Goal: Transaction & Acquisition: Subscribe to service/newsletter

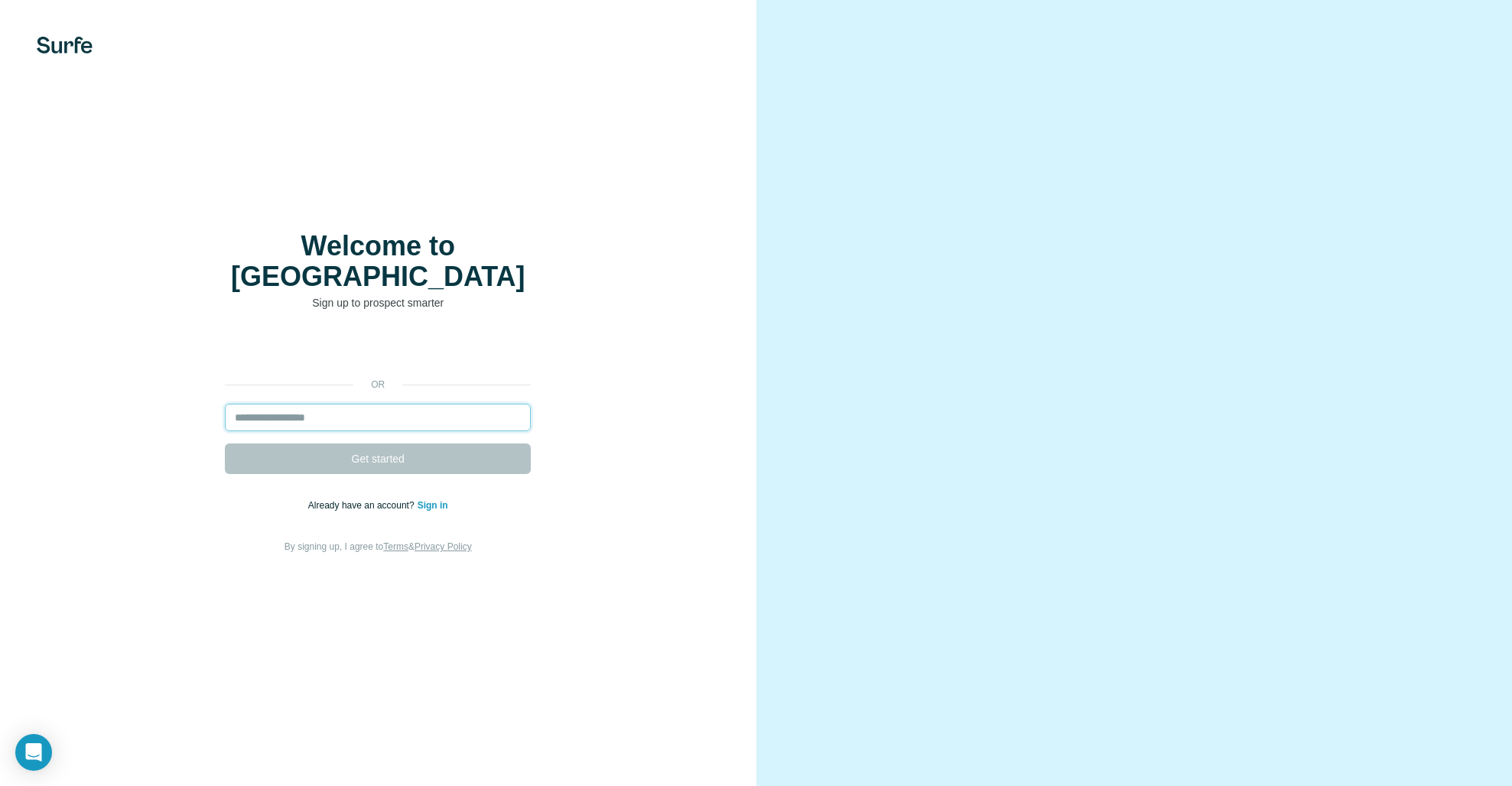
click at [304, 403] on input "email" at bounding box center [377, 417] width 306 height 27
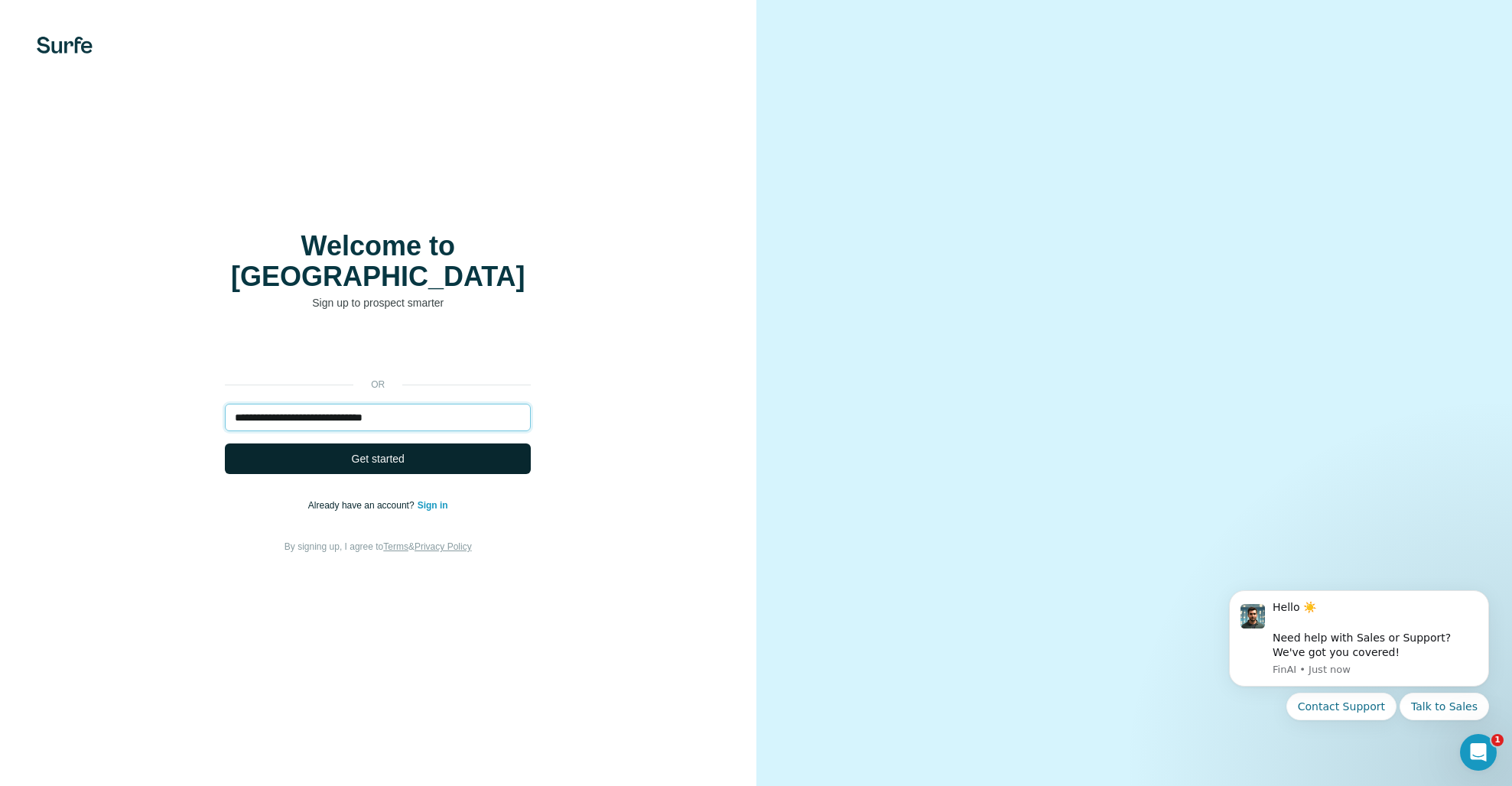
type input "**********"
click at [362, 456] on button "Get started" at bounding box center [377, 459] width 306 height 31
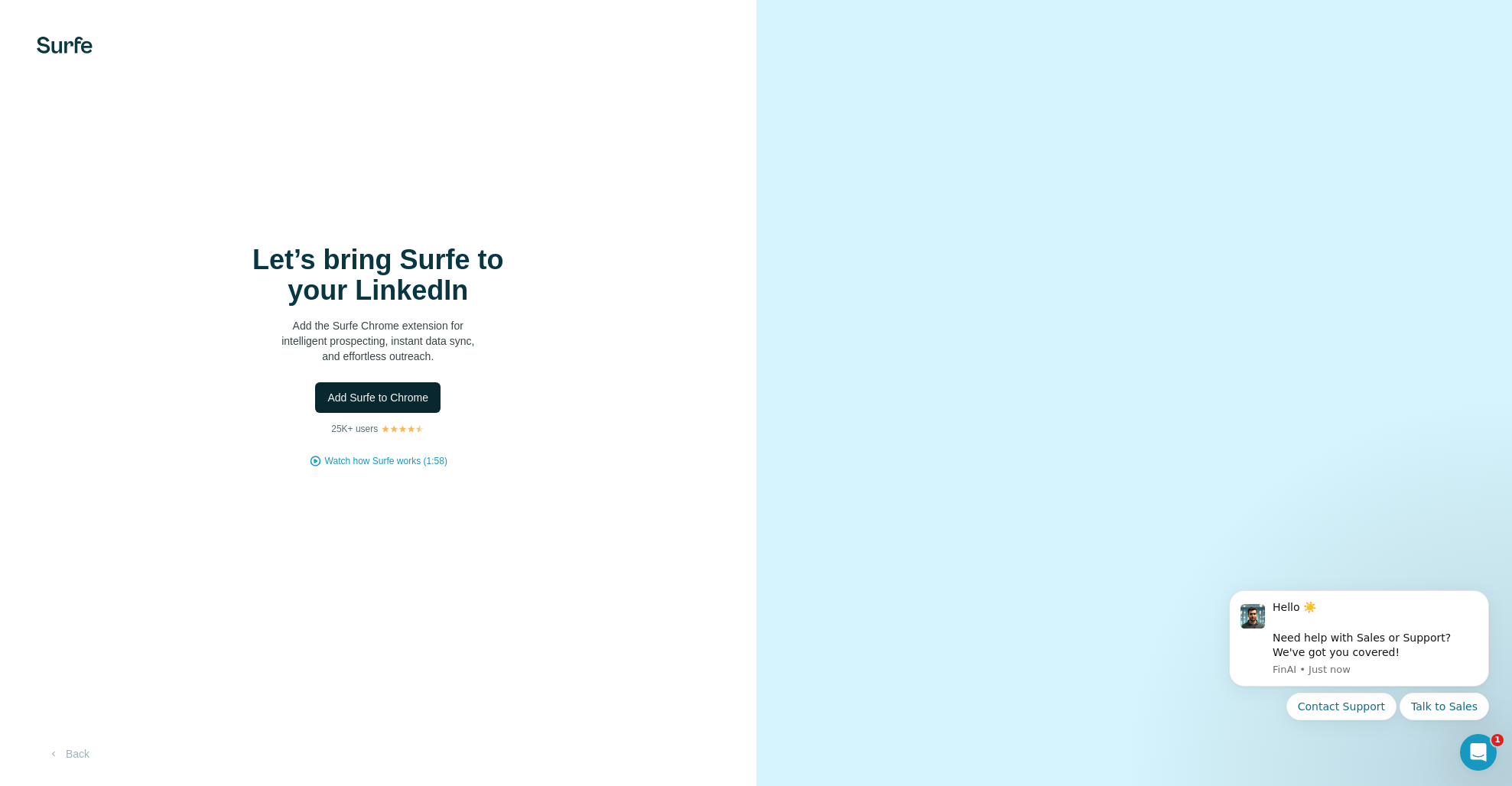
click at [383, 398] on span "Add Surfe to Chrome" at bounding box center [378, 397] width 101 height 16
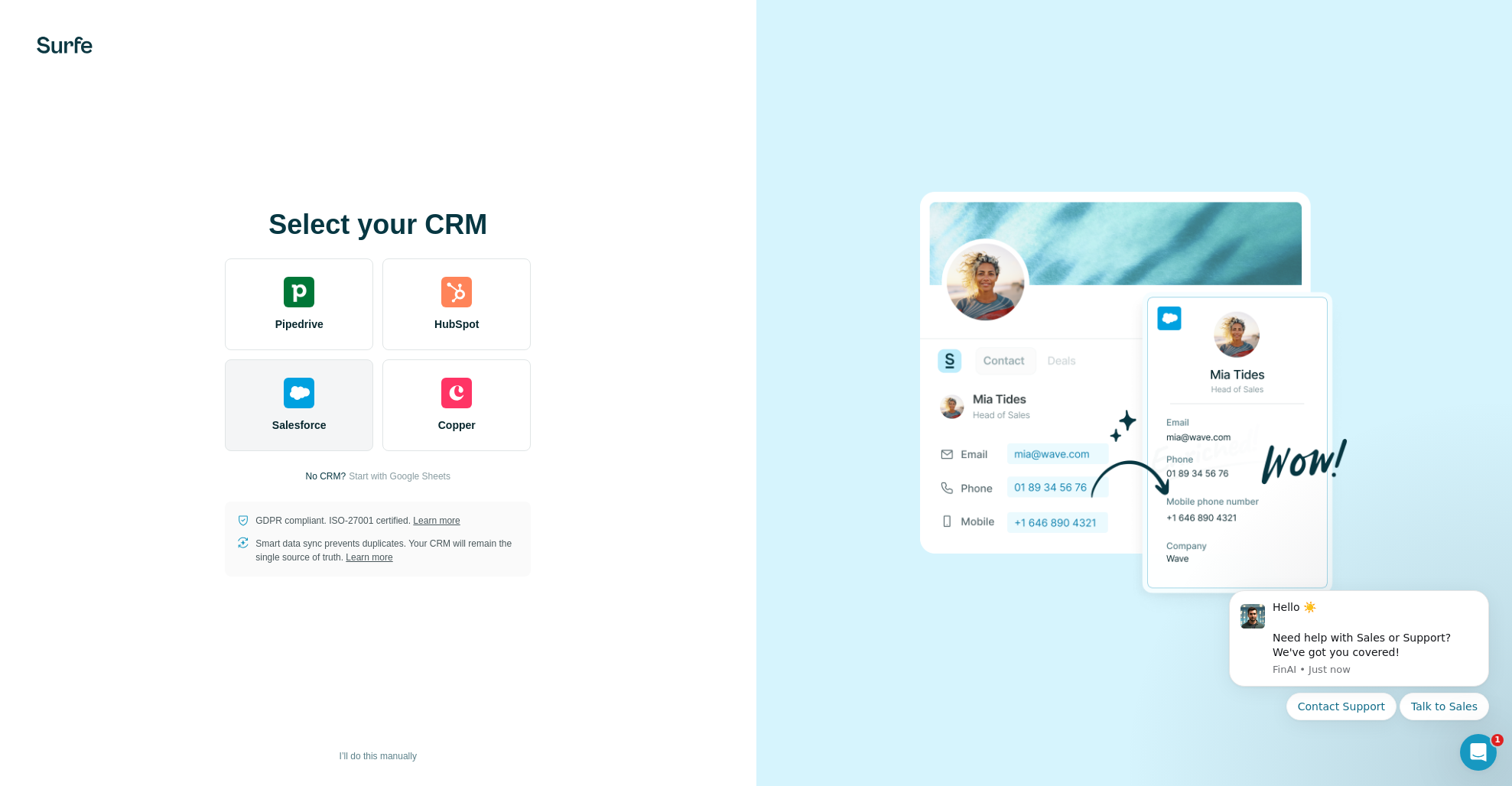
click at [258, 391] on div "Salesforce" at bounding box center [299, 405] width 149 height 92
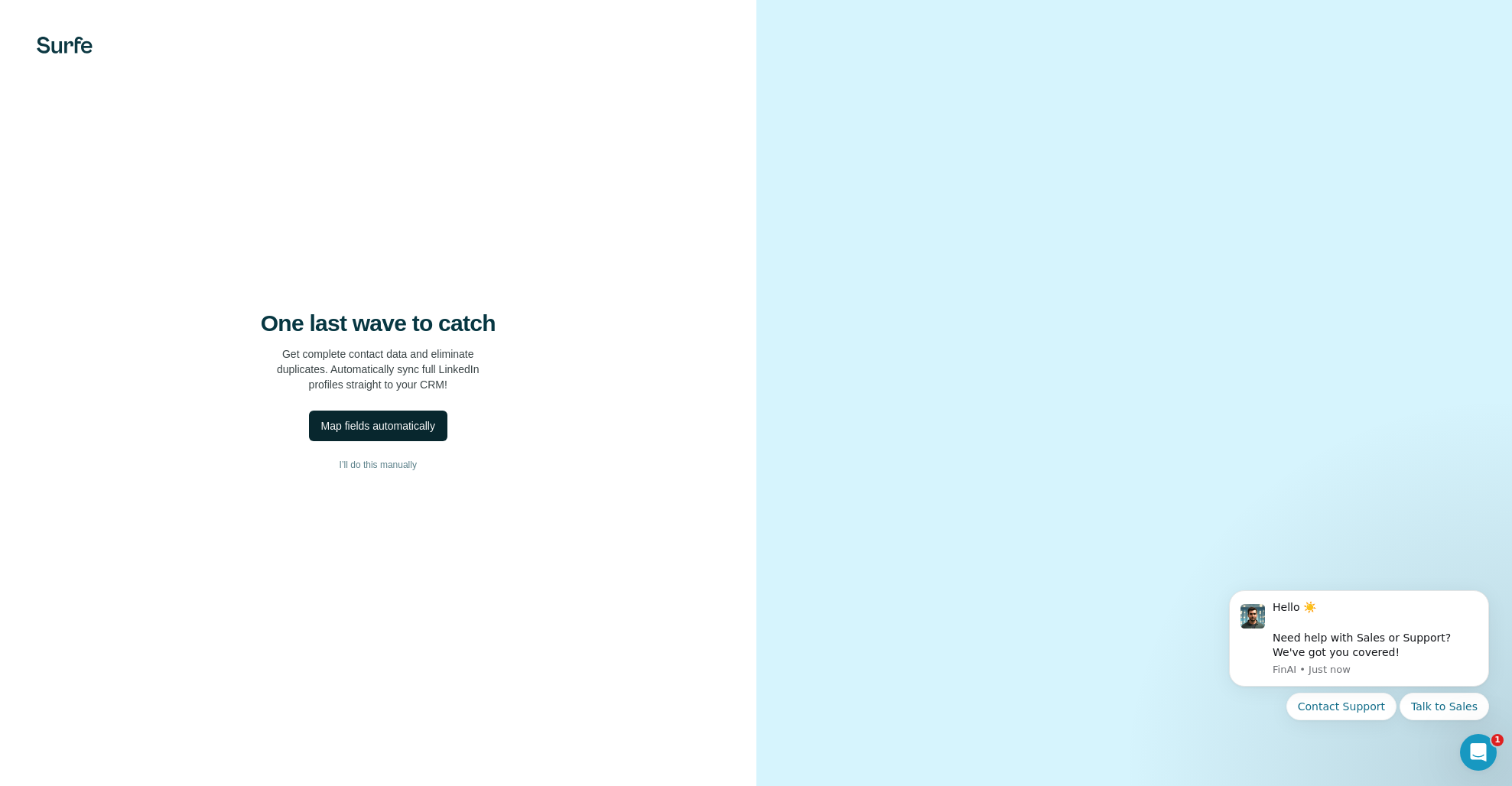
click at [387, 426] on div "Map fields automatically" at bounding box center [378, 425] width 114 height 16
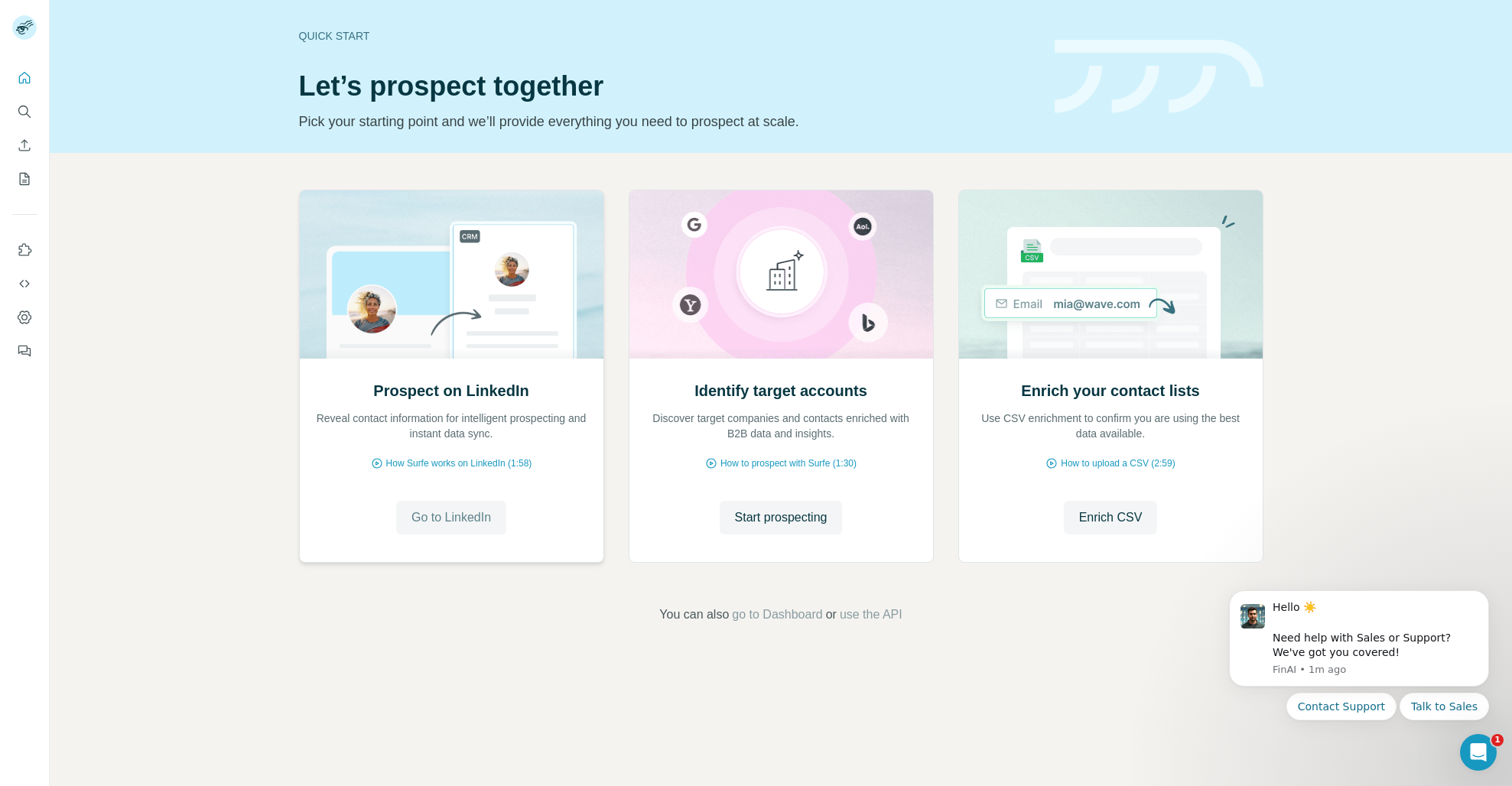
click at [454, 513] on span "Go to LinkedIn" at bounding box center [451, 518] width 79 height 18
